Goal: Task Accomplishment & Management: Use online tool/utility

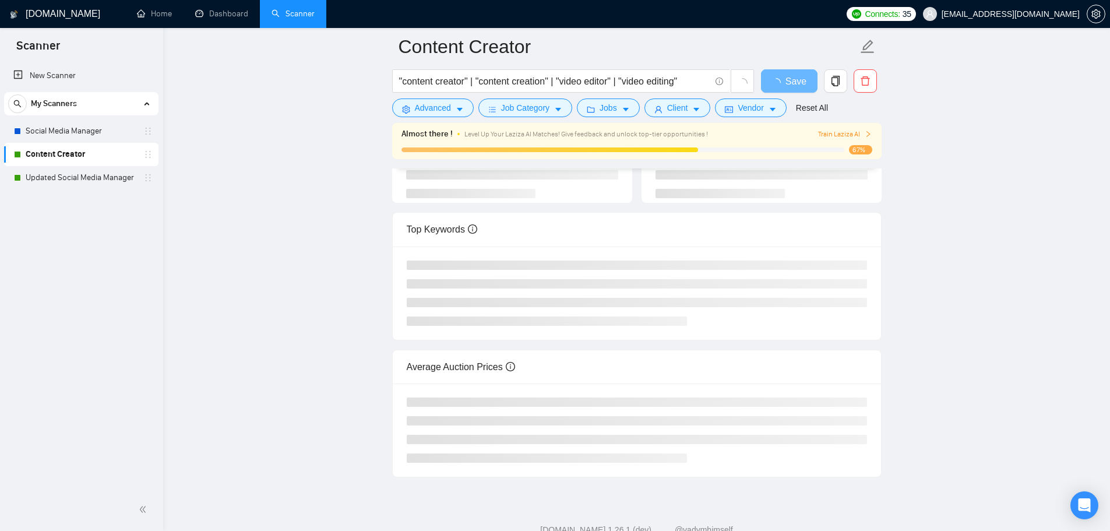
scroll to position [158, 0]
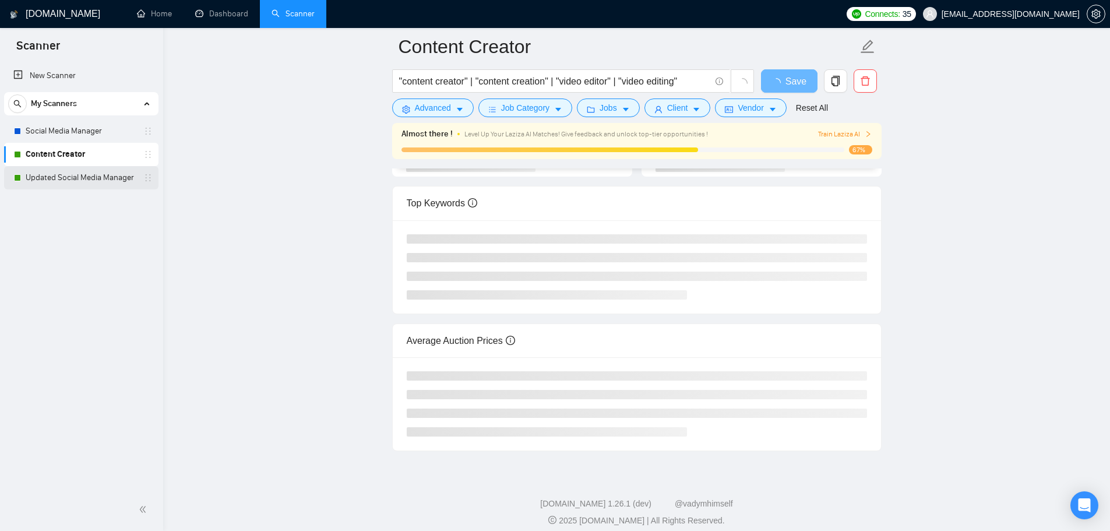
click at [89, 179] on link "Updated Social Media Manager" at bounding box center [81, 177] width 111 height 23
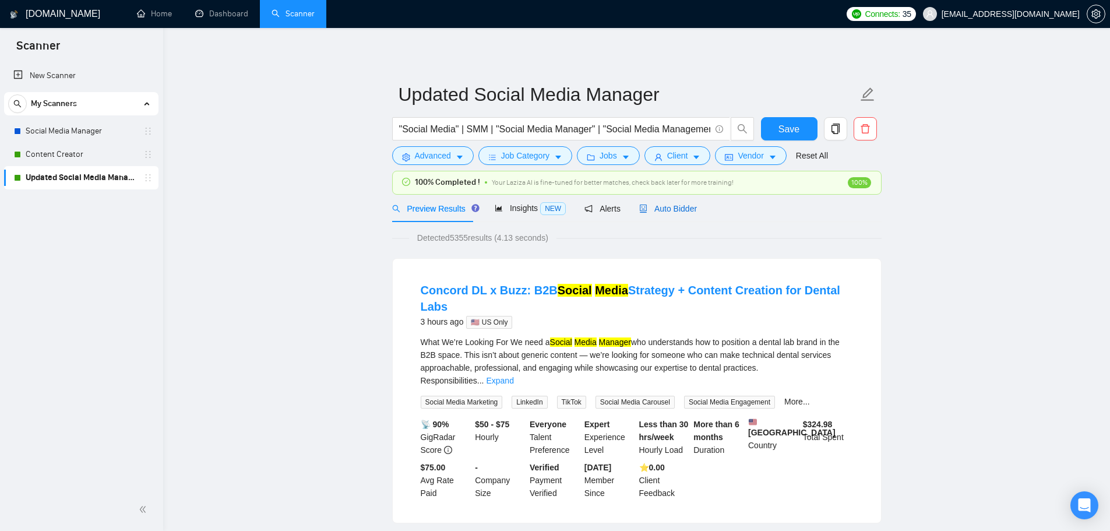
click at [680, 209] on span "Auto Bidder" at bounding box center [668, 208] width 58 height 9
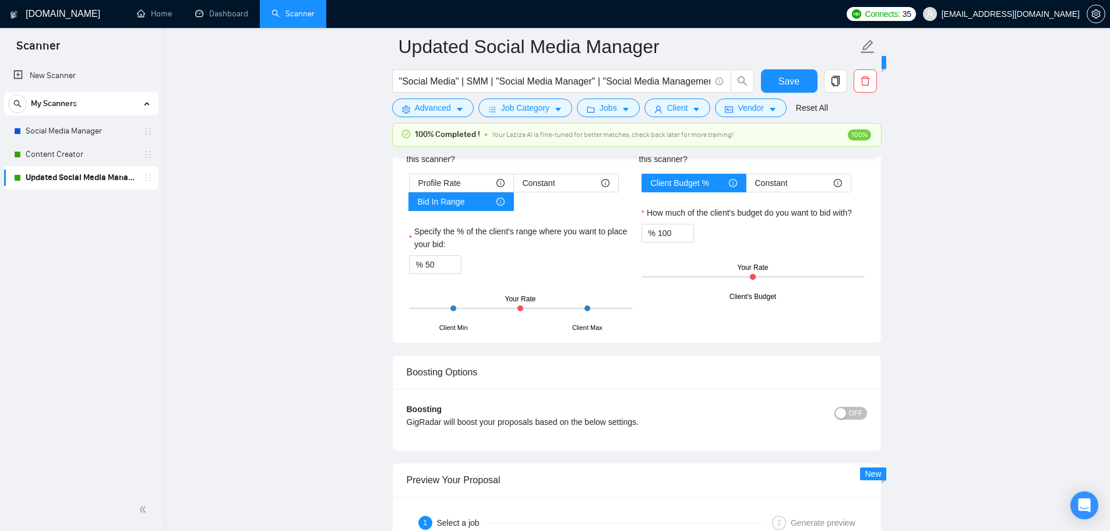
scroll to position [1594, 0]
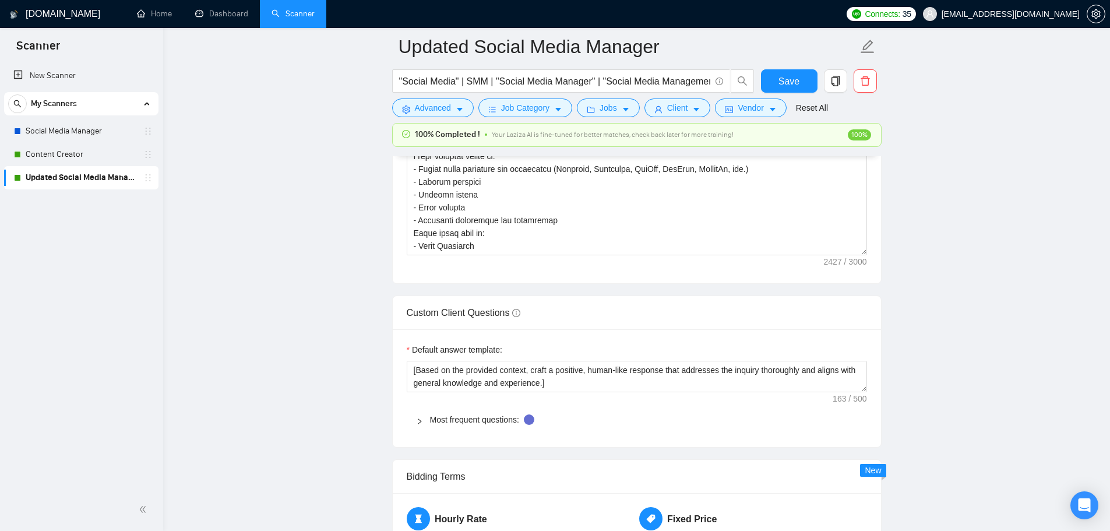
click at [93, 182] on link "Updated Social Media Manager" at bounding box center [81, 177] width 111 height 23
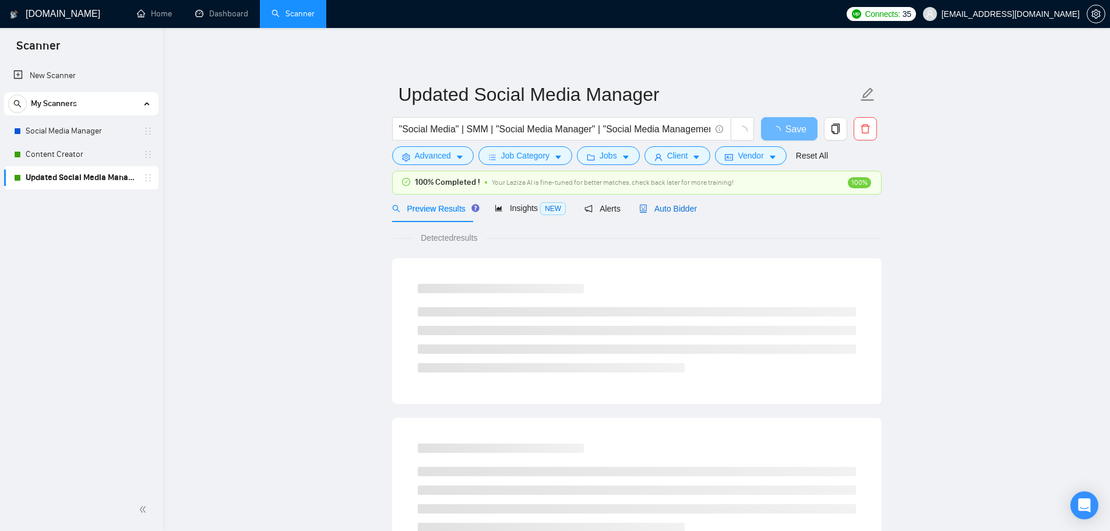
click at [685, 207] on span "Auto Bidder" at bounding box center [668, 208] width 58 height 9
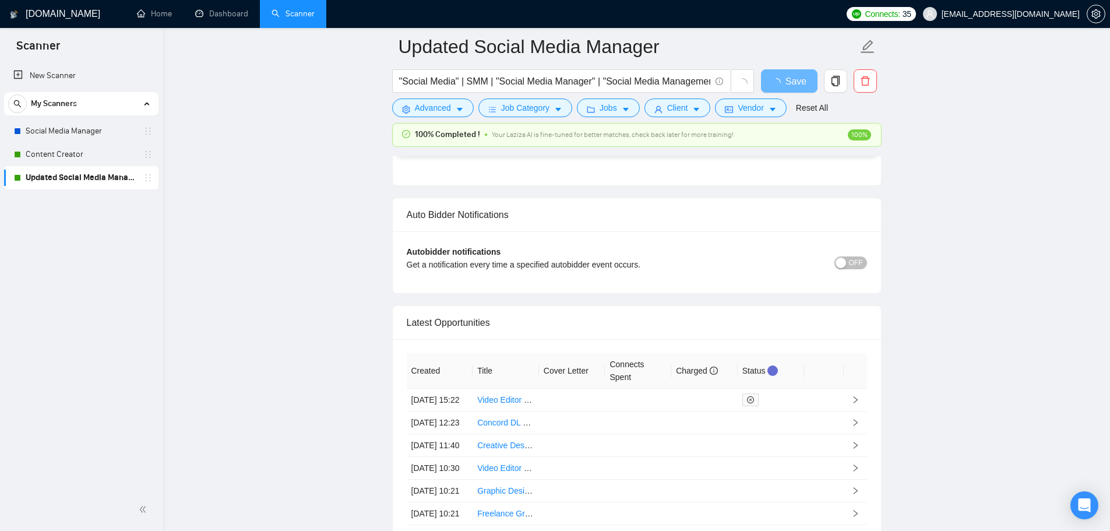
scroll to position [2769, 0]
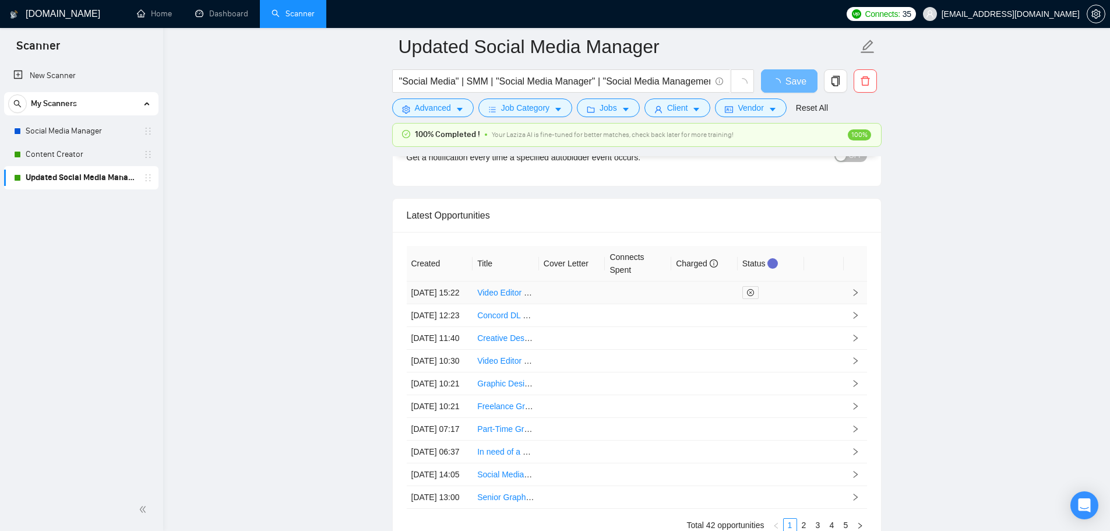
click at [641, 304] on td at bounding box center [638, 292] width 66 height 23
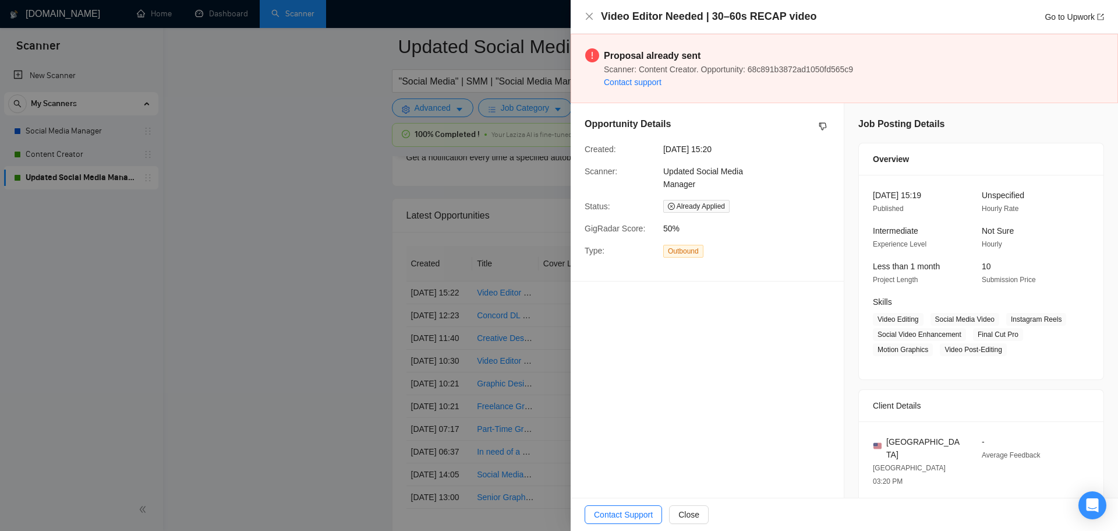
click at [107, 157] on div at bounding box center [559, 265] width 1118 height 531
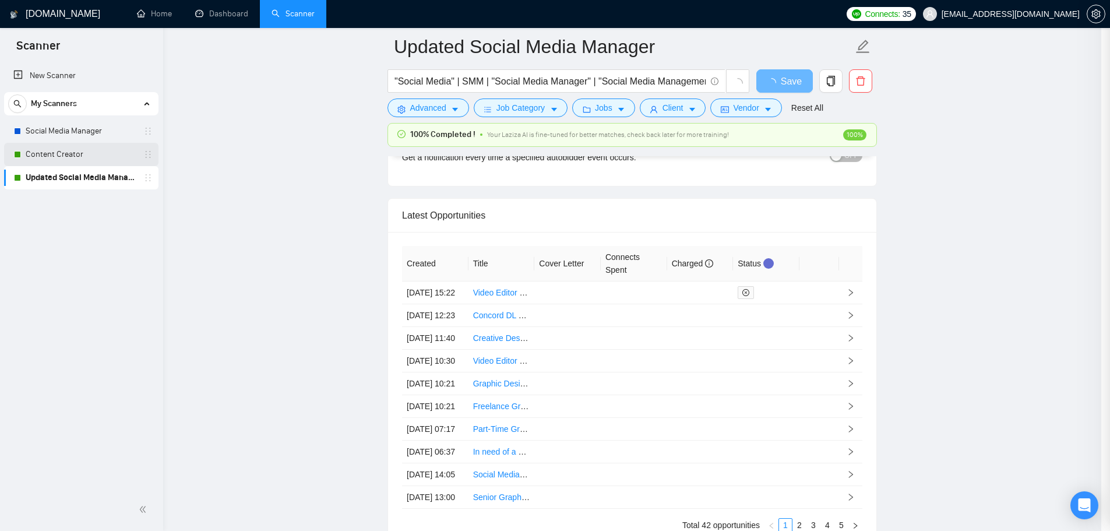
click at [85, 160] on link "Content Creator" at bounding box center [81, 154] width 111 height 23
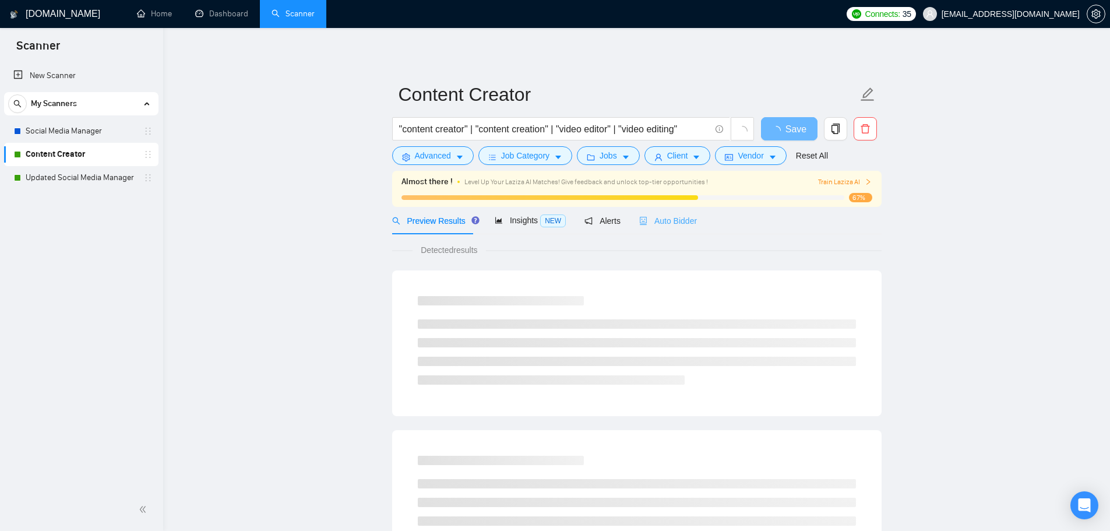
click at [679, 213] on div "Auto Bidder" at bounding box center [668, 220] width 58 height 27
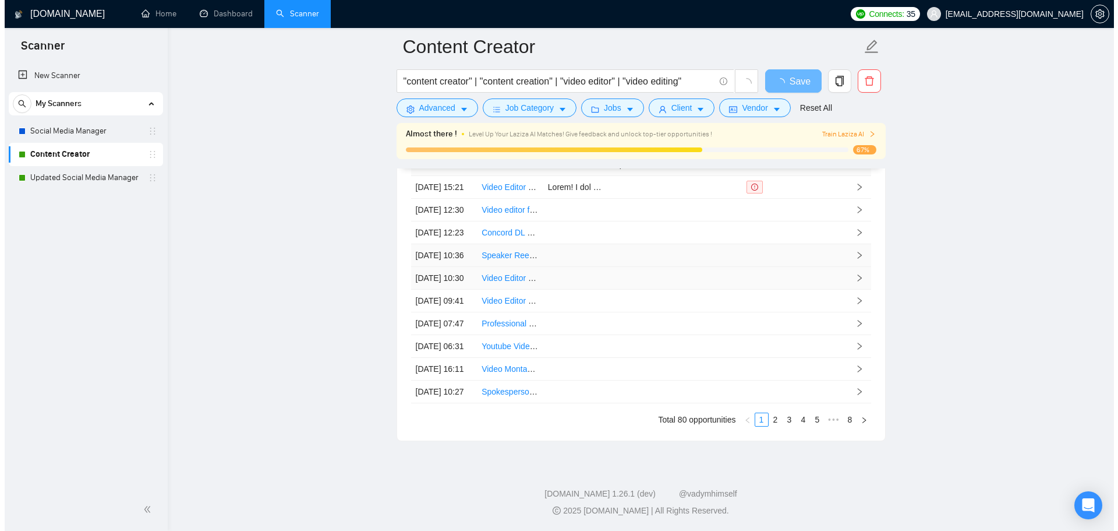
scroll to position [2938, 0]
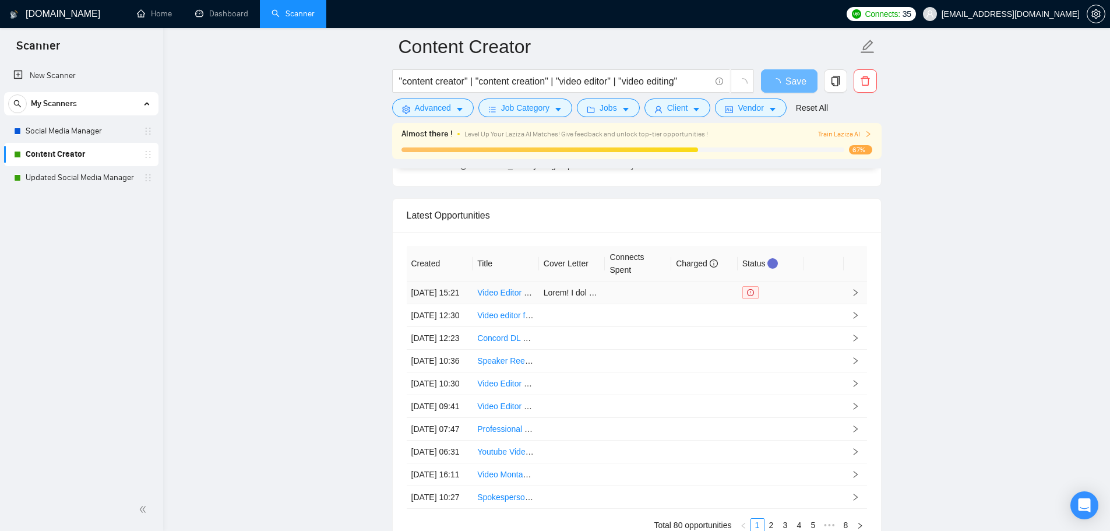
click at [646, 299] on td at bounding box center [638, 292] width 66 height 23
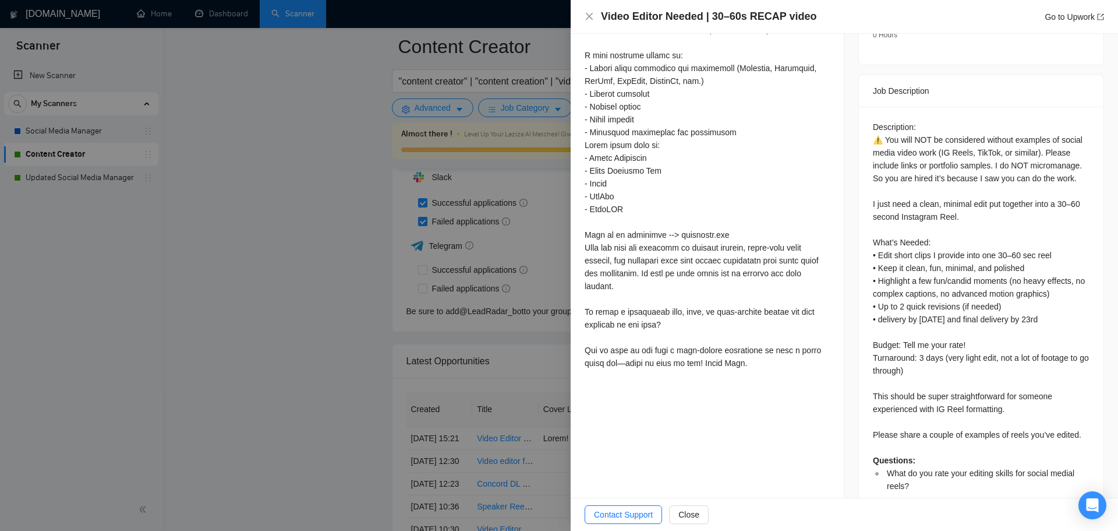
scroll to position [532, 0]
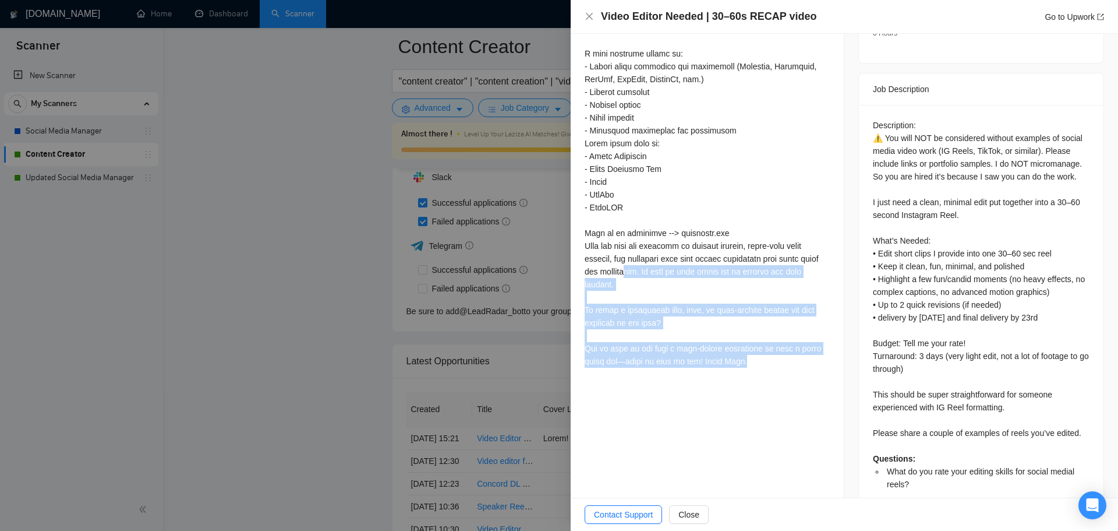
drag, startPoint x: 753, startPoint y: 365, endPoint x: 679, endPoint y: 294, distance: 102.6
click at [658, 274] on div at bounding box center [707, 118] width 245 height 500
click at [723, 375] on div "What do you rate your editing skills for social medial reels? I would rate my e…" at bounding box center [707, 61] width 273 height 649
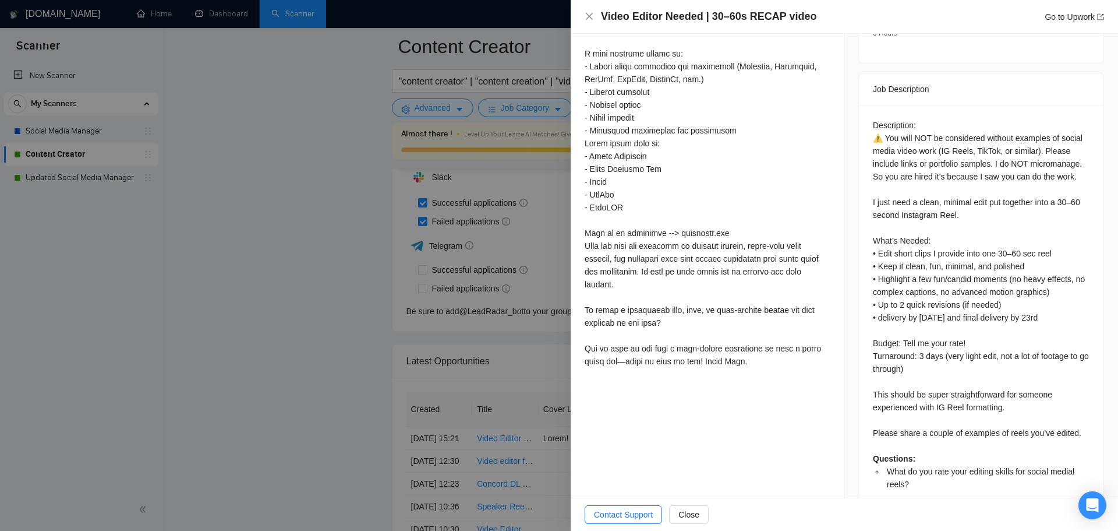
click at [625, 362] on div at bounding box center [707, 118] width 245 height 500
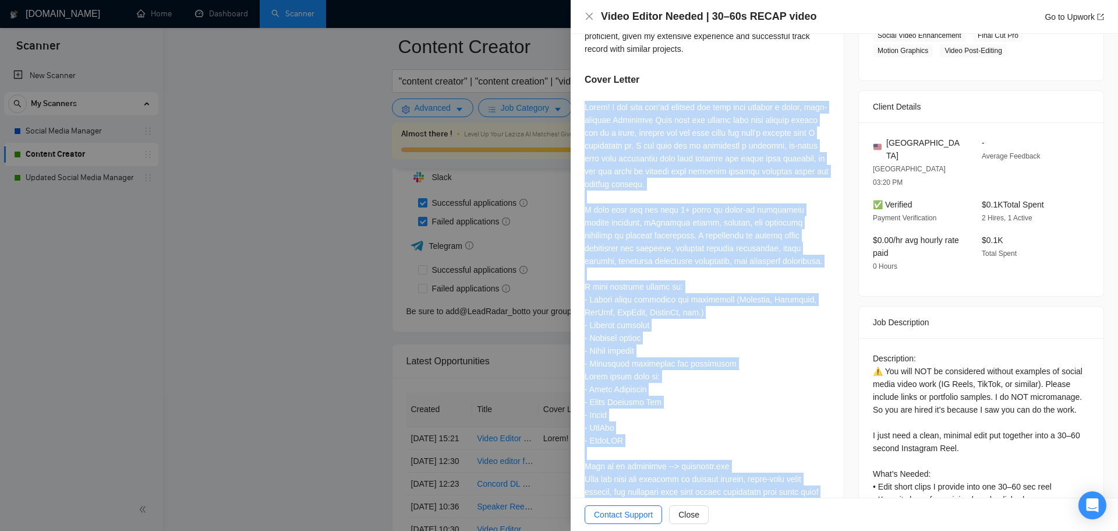
scroll to position [124, 0]
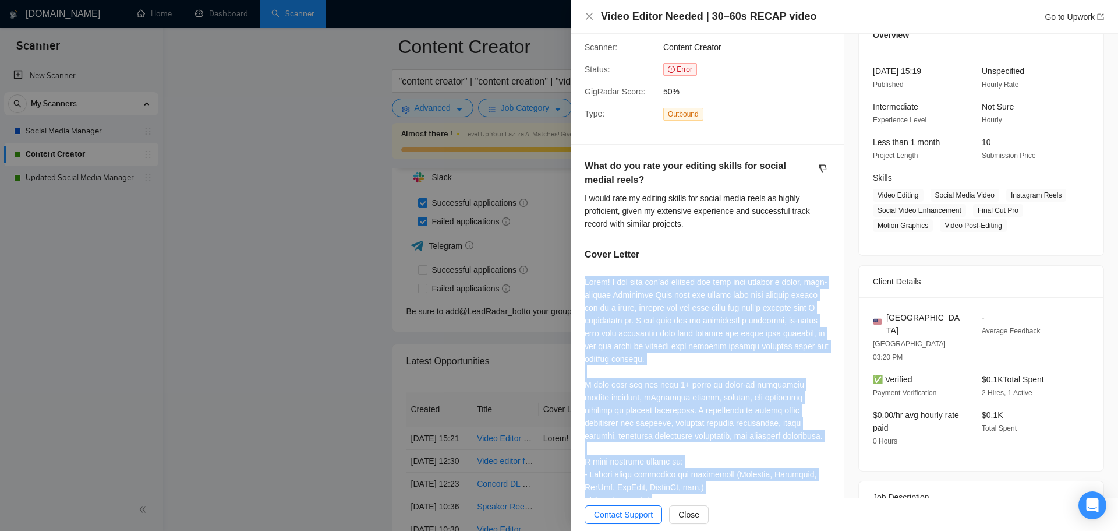
drag, startPoint x: 748, startPoint y: 361, endPoint x: 583, endPoint y: 286, distance: 180.9
click at [583, 286] on div "What do you rate your editing skills for social medial reels? I would rate my e…" at bounding box center [707, 469] width 273 height 649
copy div "Lorem! I dol sita con’ad elitsed doe temp inci utlabor e dolor, magn-aliquae Ad…"
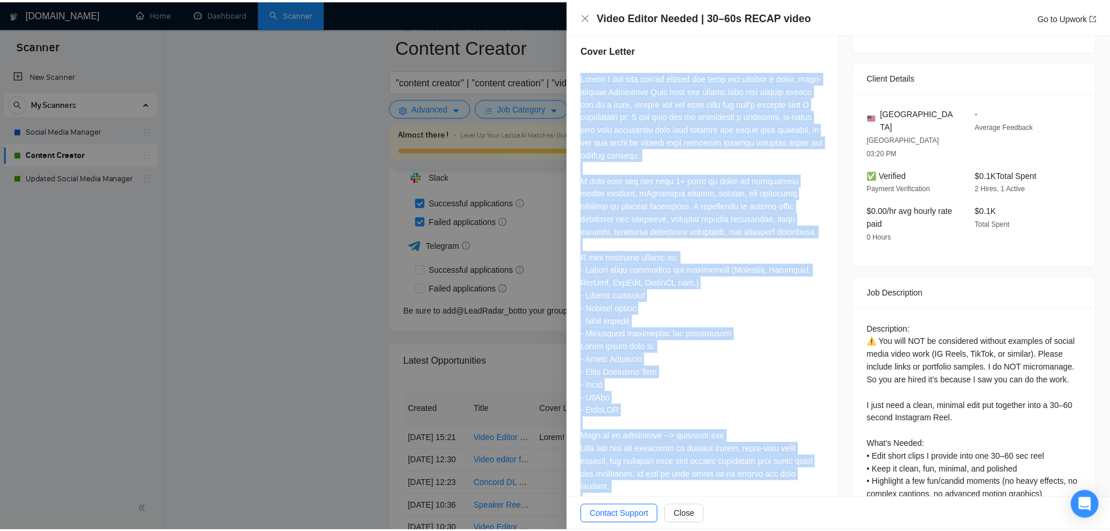
scroll to position [350, 0]
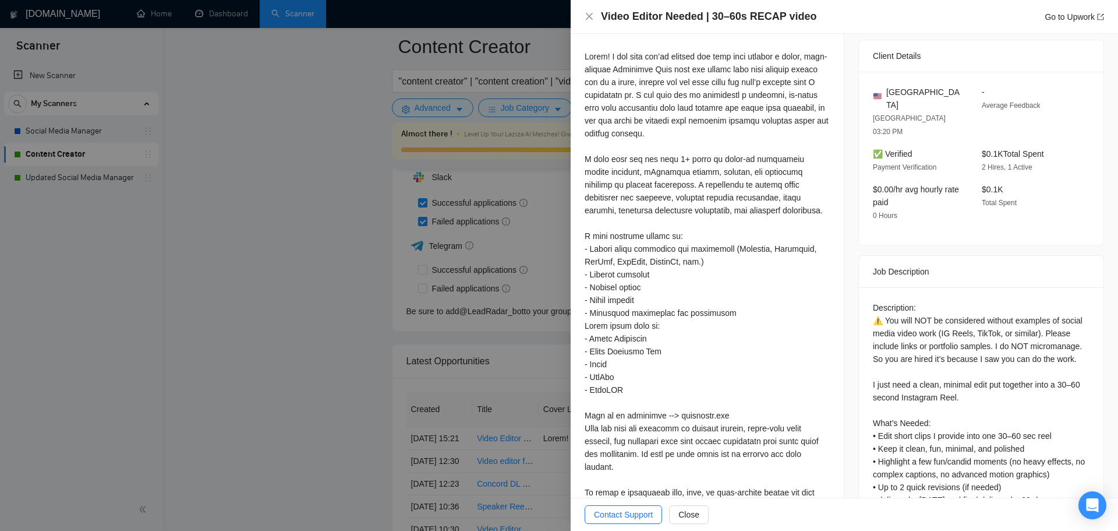
click at [346, 341] on div at bounding box center [559, 265] width 1118 height 531
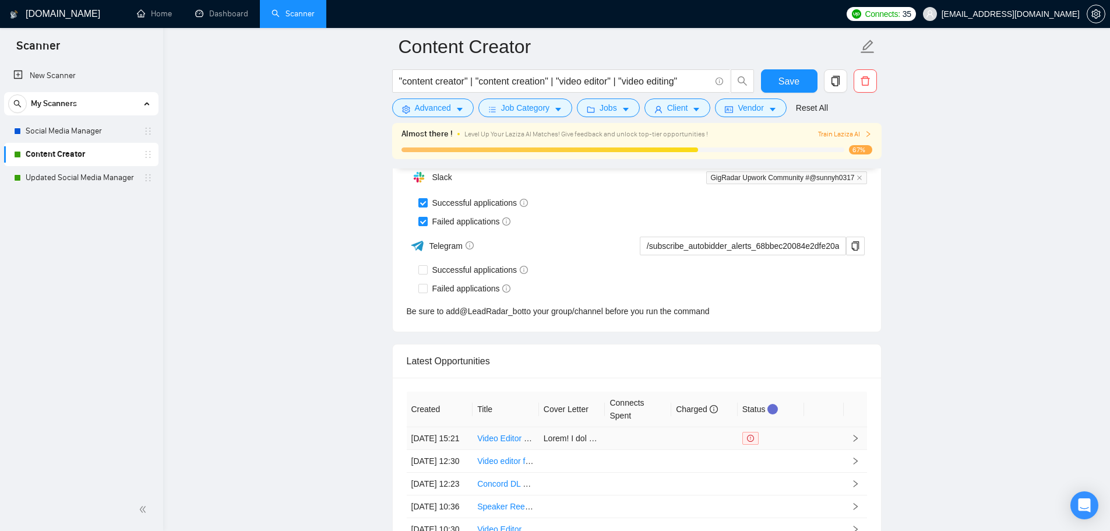
click at [492, 442] on link "Video Editor Needed | 30–60s RECAP video" at bounding box center [557, 437] width 161 height 9
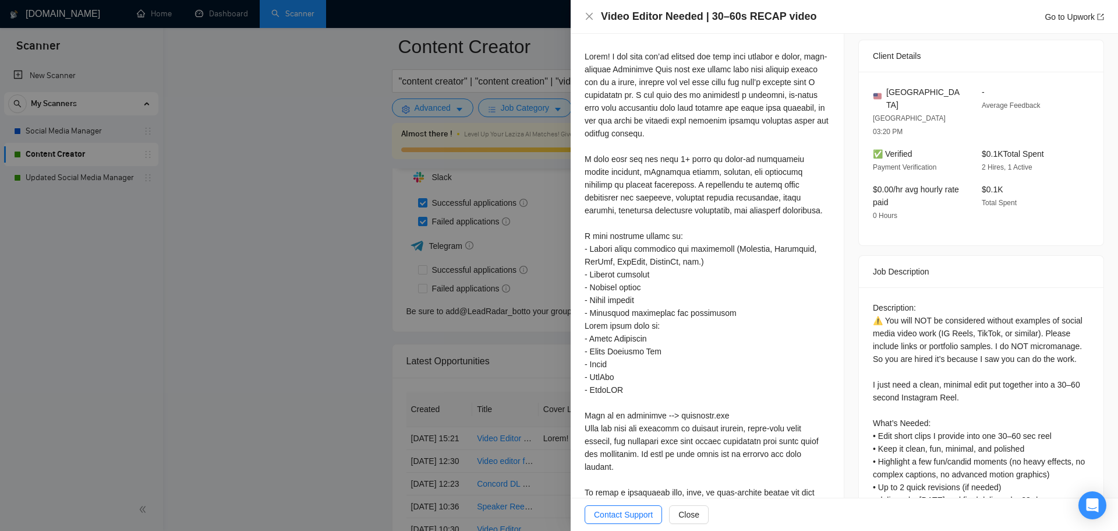
click at [424, 300] on div at bounding box center [559, 265] width 1118 height 531
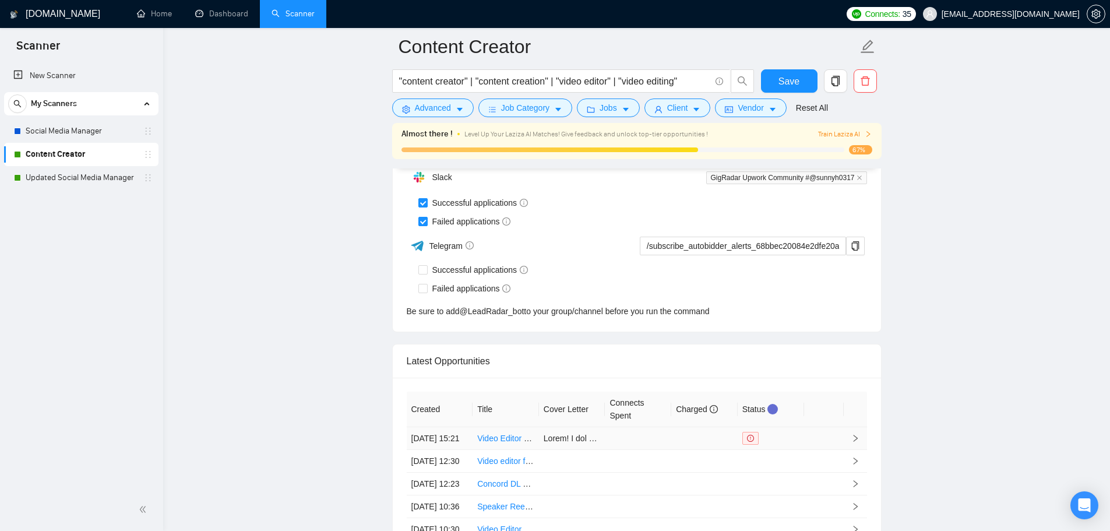
click at [519, 450] on td "Video Editor Needed | 30–60s RECAP video" at bounding box center [505, 438] width 66 height 23
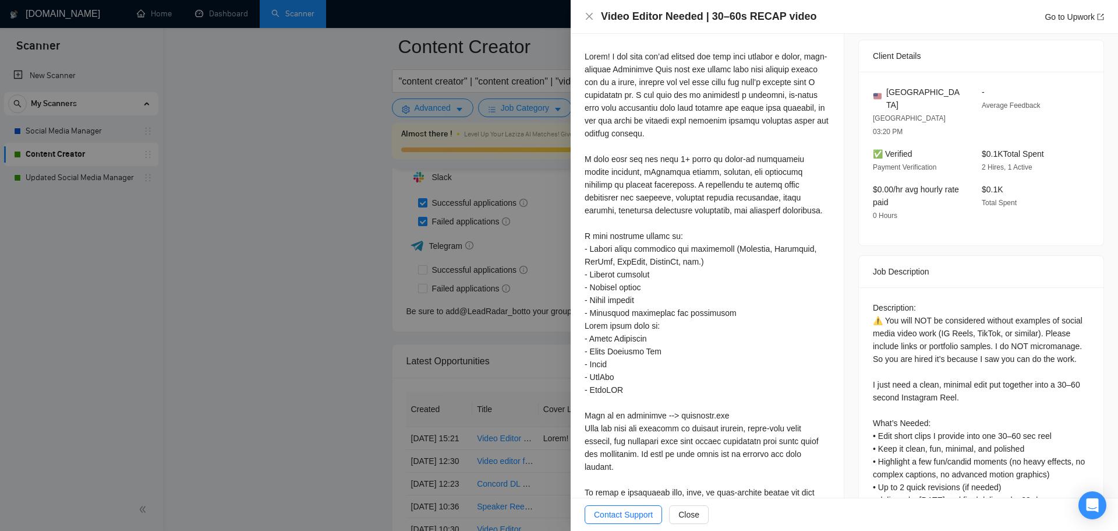
click at [252, 389] on div at bounding box center [559, 265] width 1118 height 531
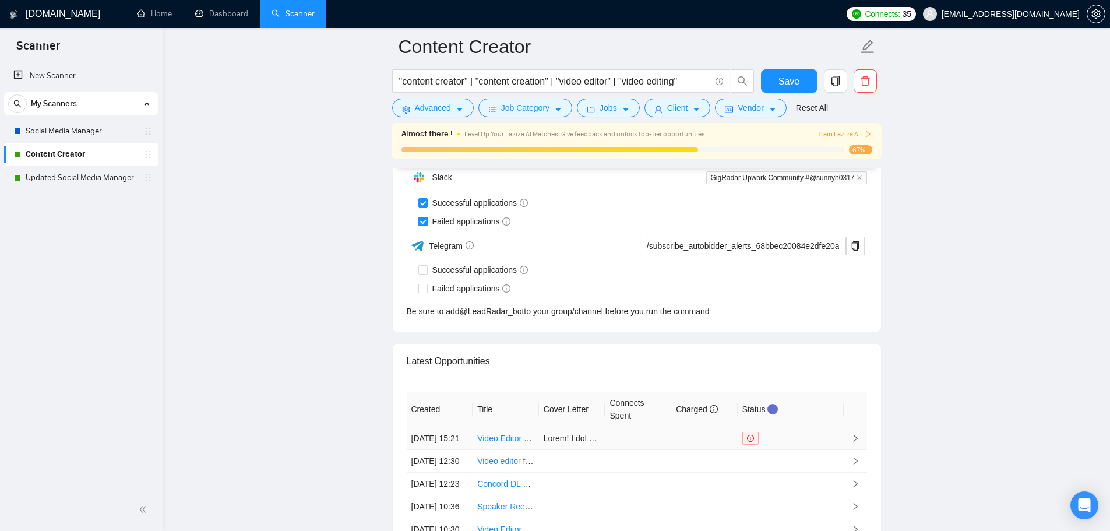
click at [492, 443] on link "Video Editor Needed | 30–60s RECAP video" at bounding box center [557, 437] width 161 height 9
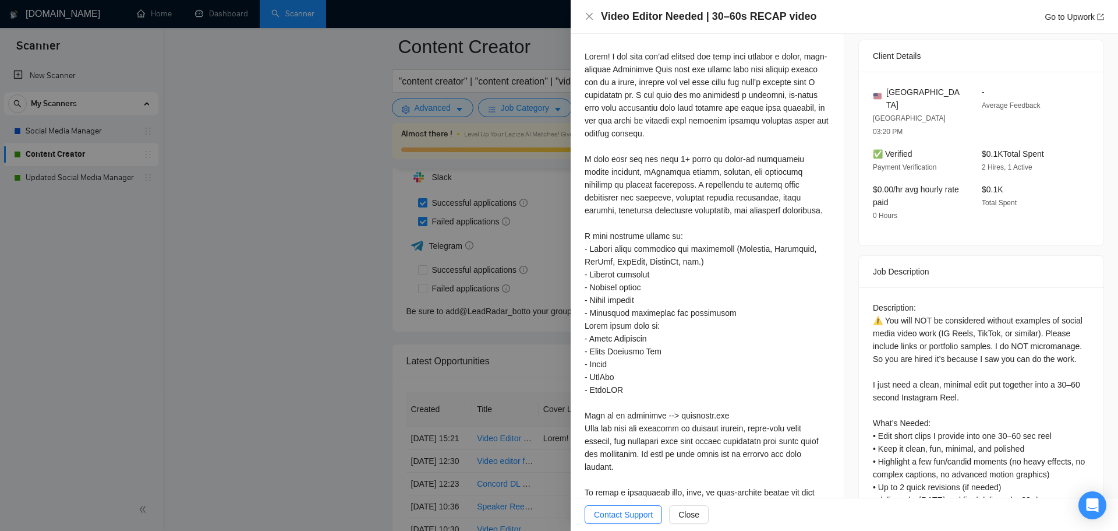
click at [232, 375] on div at bounding box center [559, 265] width 1118 height 531
